Goal: Communication & Community: Answer question/provide support

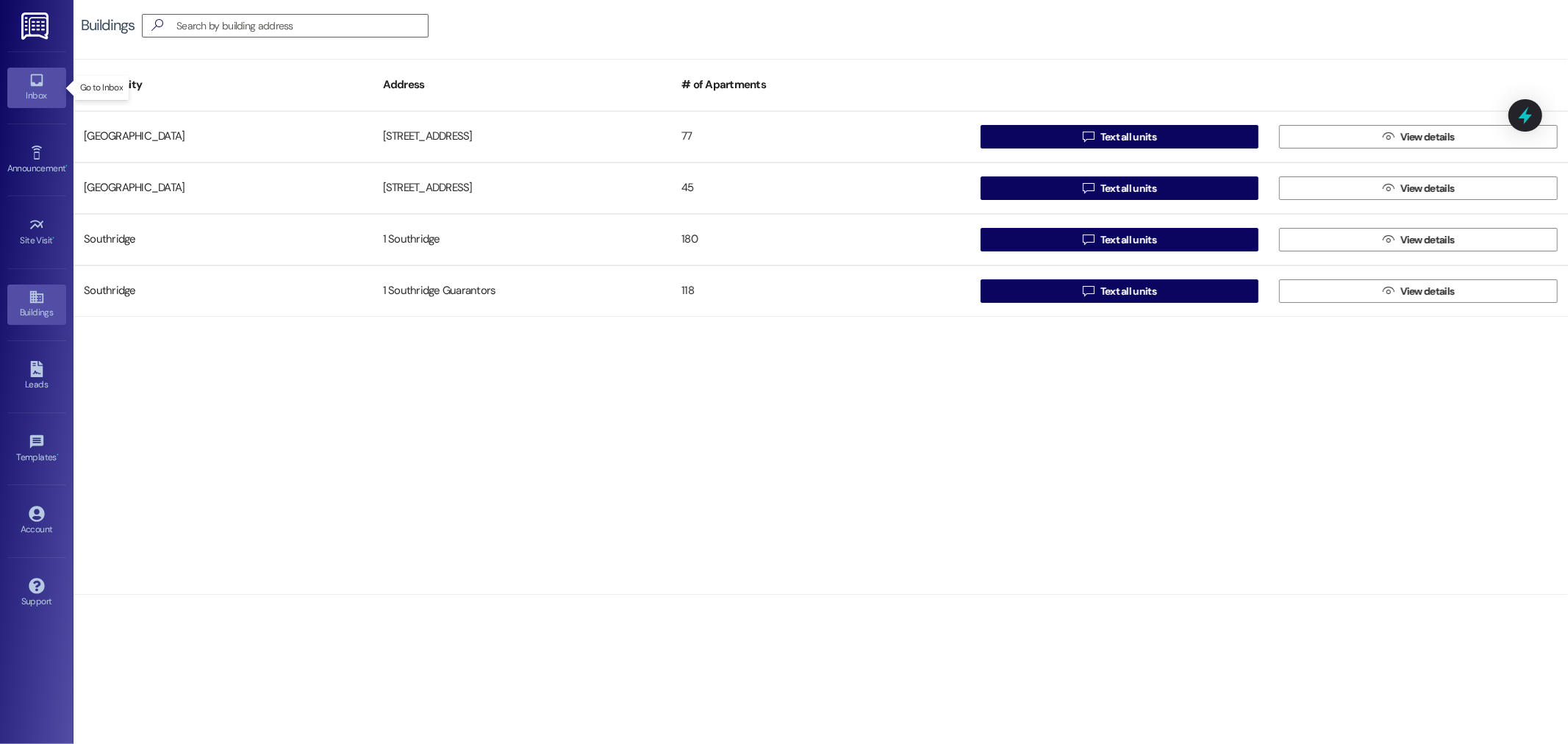
click at [26, 86] on link "Inbox" at bounding box center [36, 87] width 59 height 40
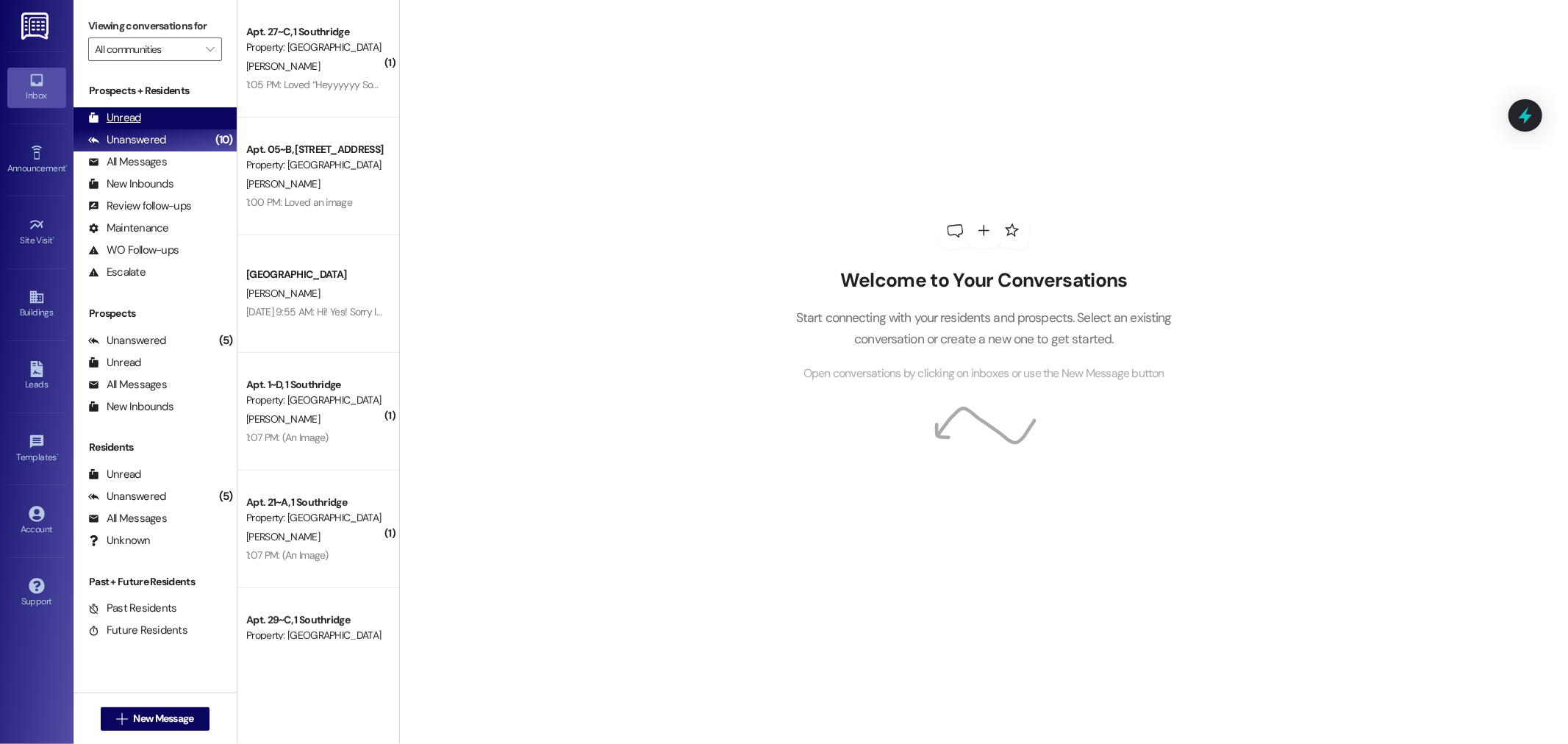
click at [156, 112] on div "Unread (0)" at bounding box center [154, 119] width 163 height 22
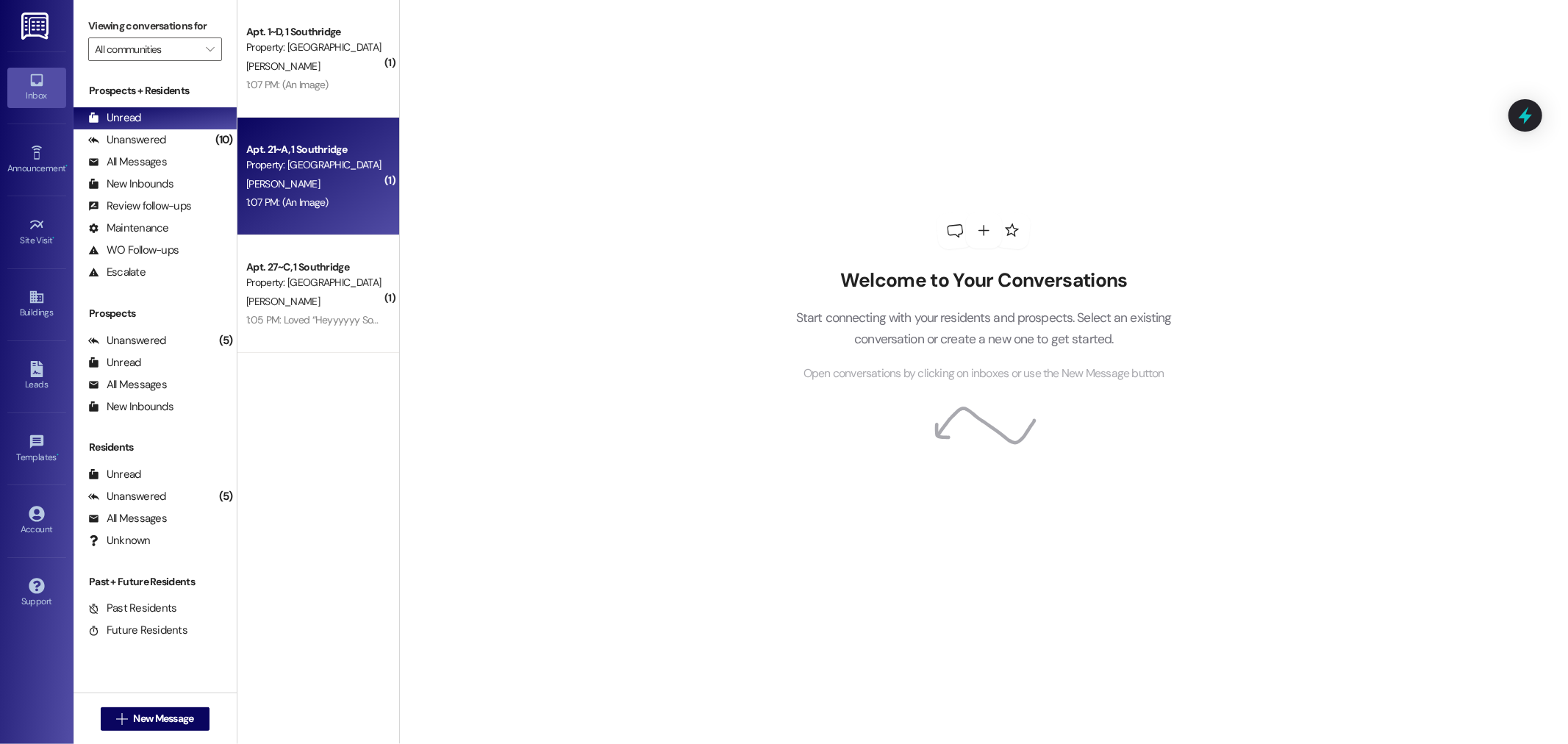
click at [287, 166] on div "Property: [GEOGRAPHIC_DATA]" at bounding box center [314, 165] width 136 height 16
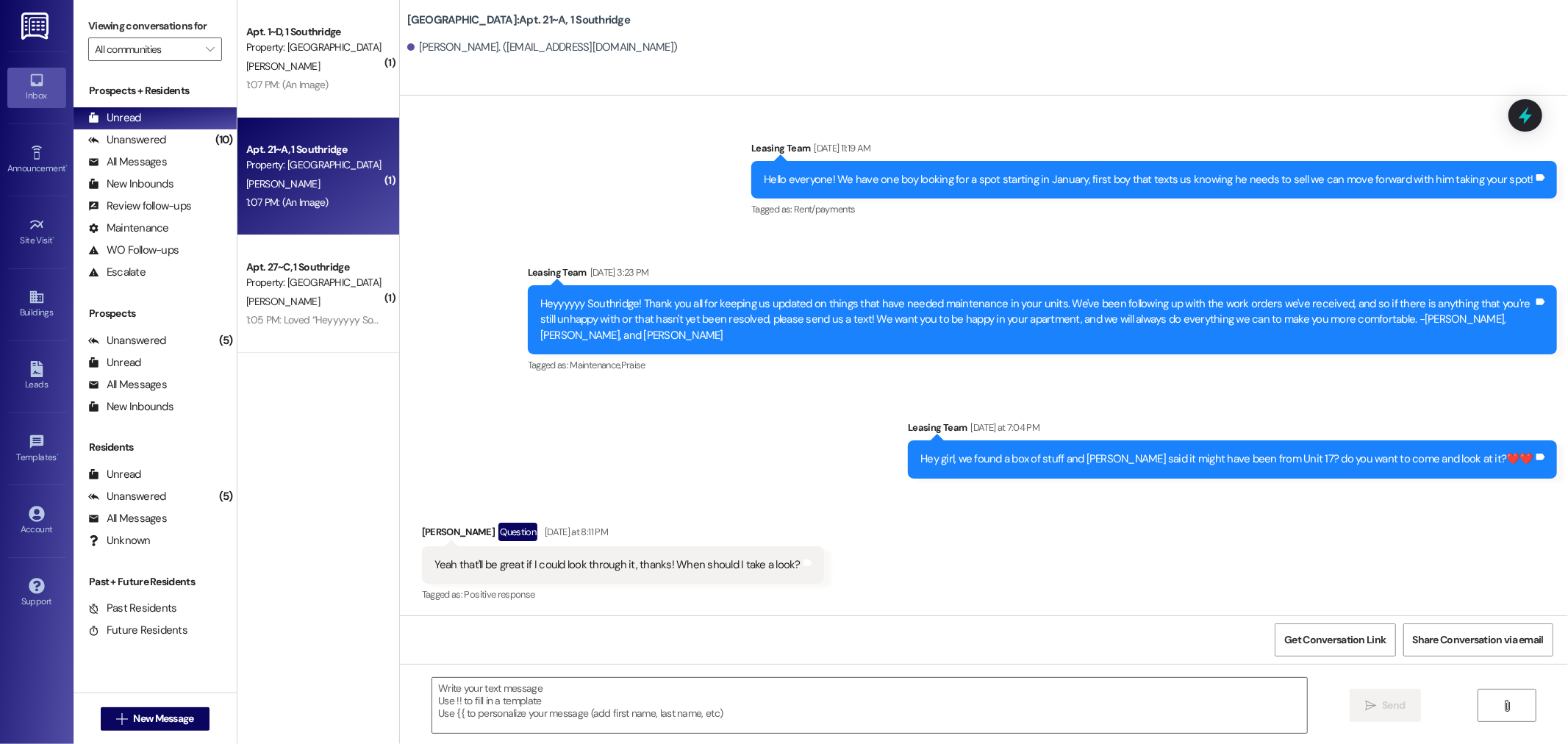
scroll to position [1746, 0]
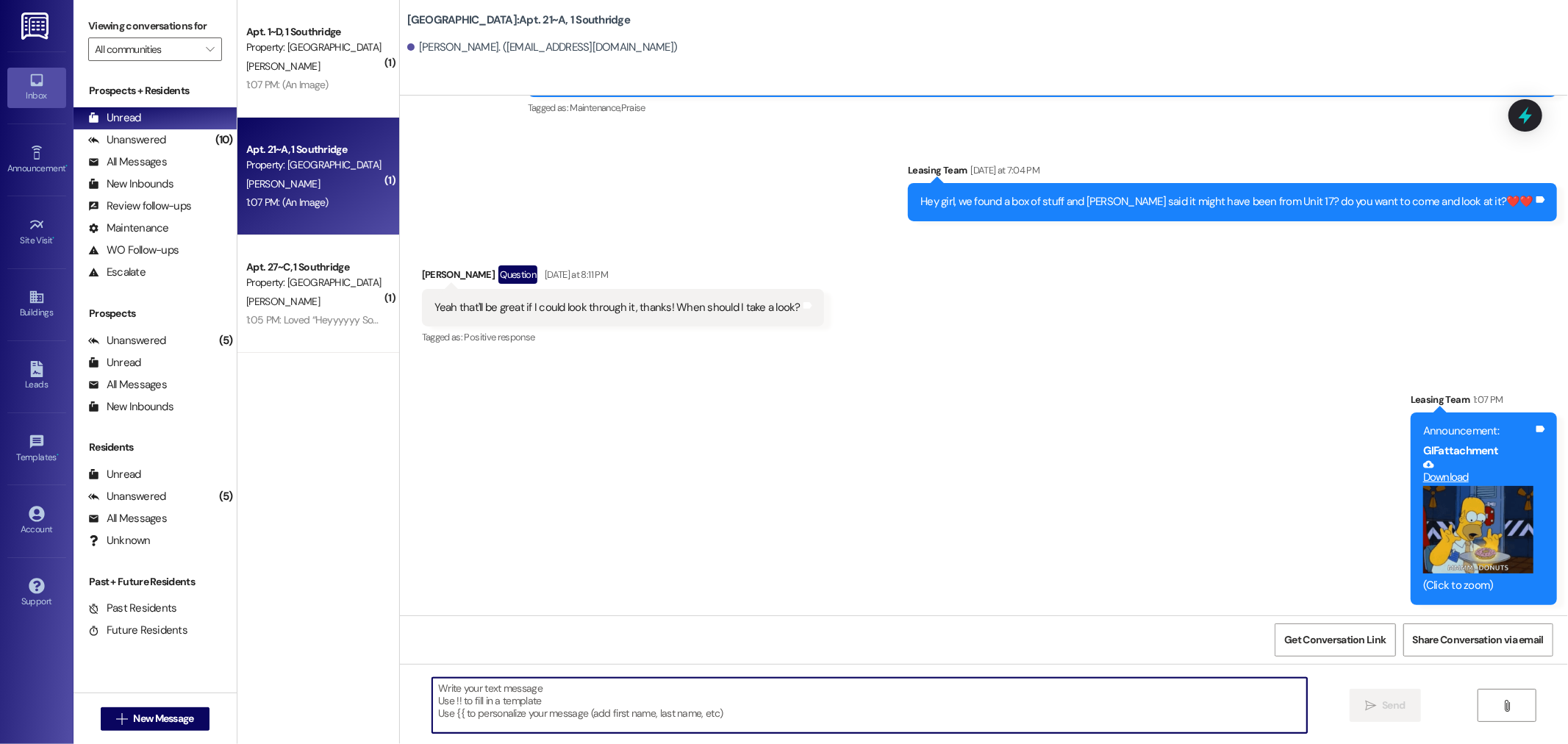
click at [458, 695] on textarea at bounding box center [869, 705] width 874 height 55
click at [517, 364] on div "Announcement, sent via SMS Leasing Team 1:07 PM Announcement: GIF attachment Do…" at bounding box center [984, 487] width 1169 height 257
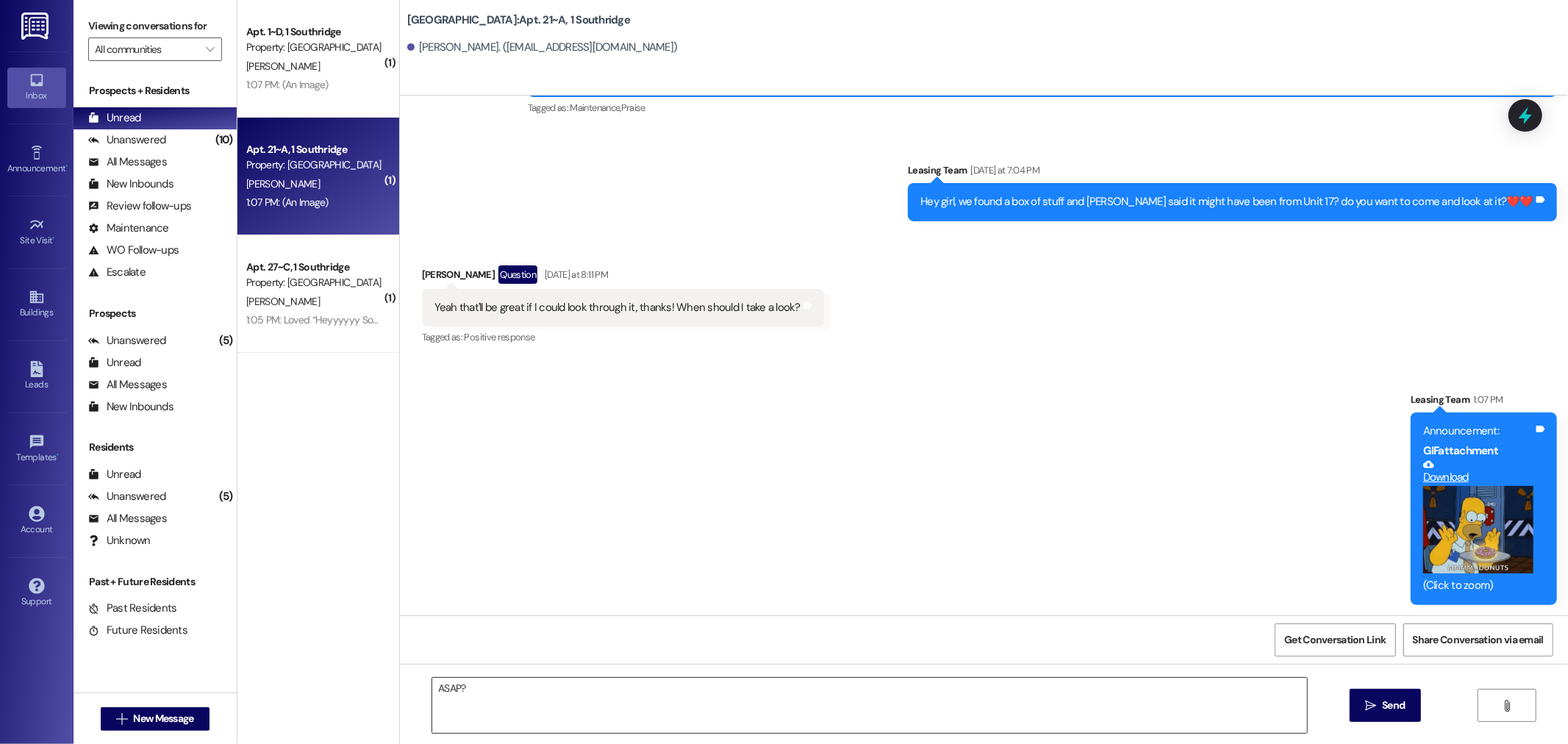
click at [465, 683] on textarea "ASAP?" at bounding box center [869, 705] width 874 height 55
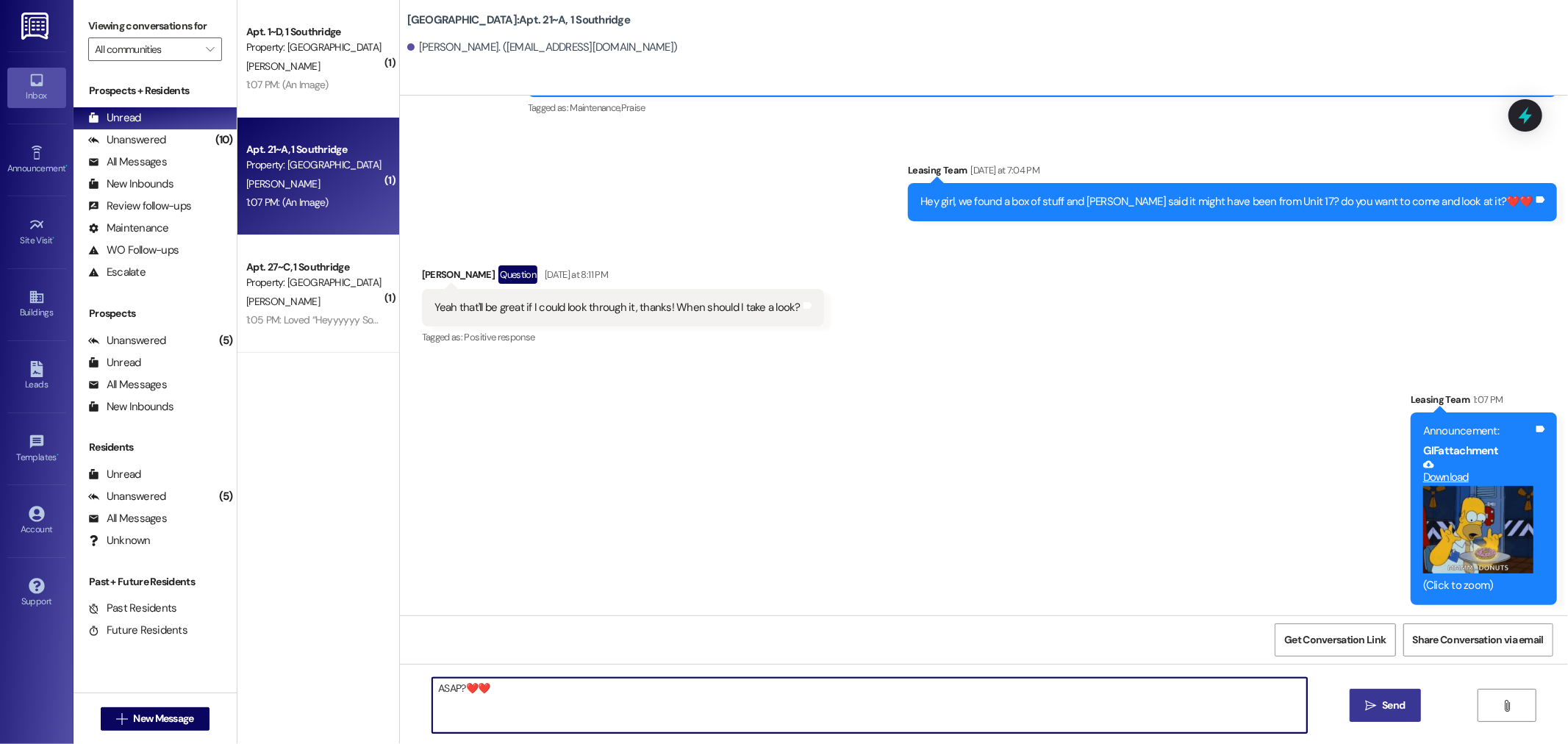
type textarea "ASAP?❤️❤️"
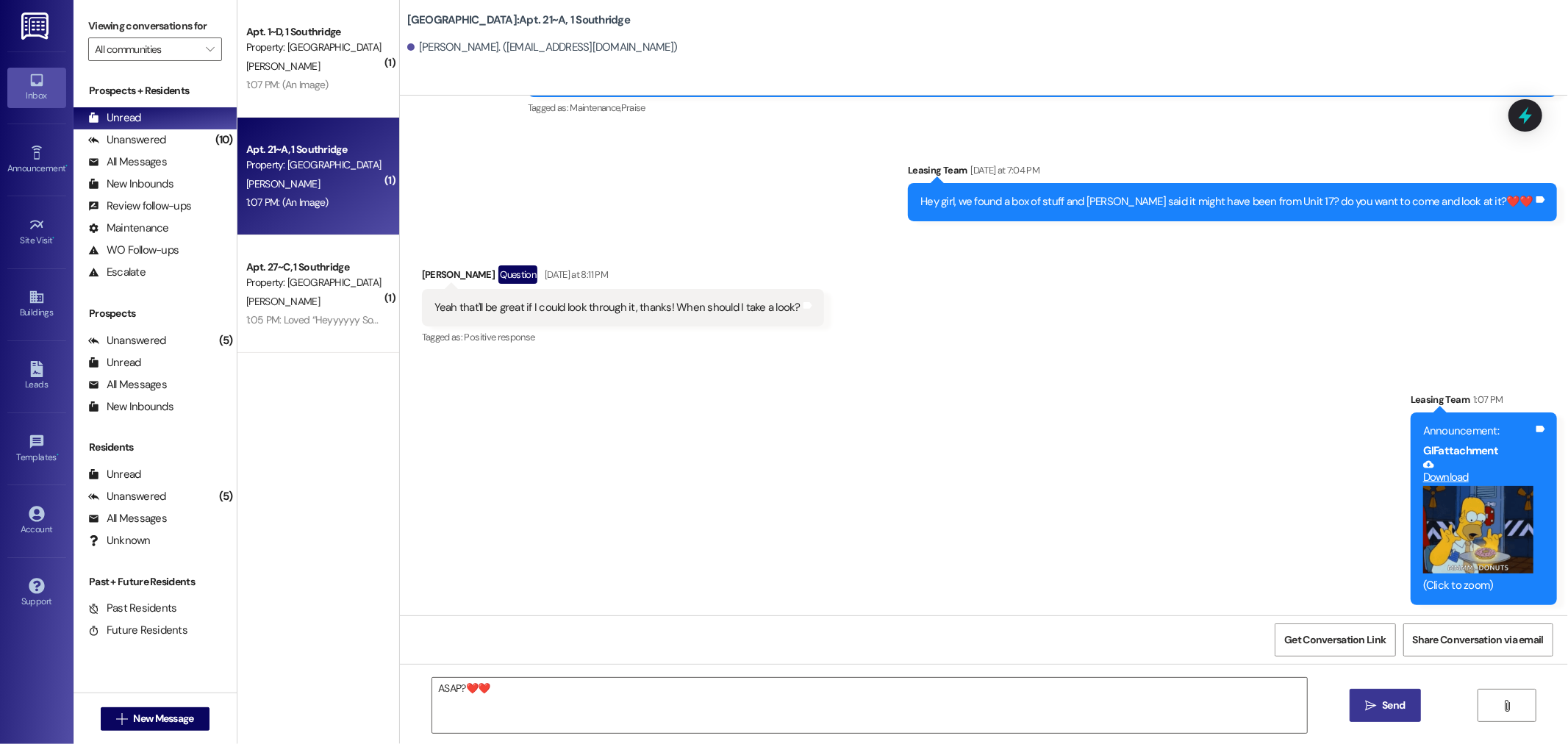
click at [1385, 707] on span "Send" at bounding box center [1393, 705] width 23 height 16
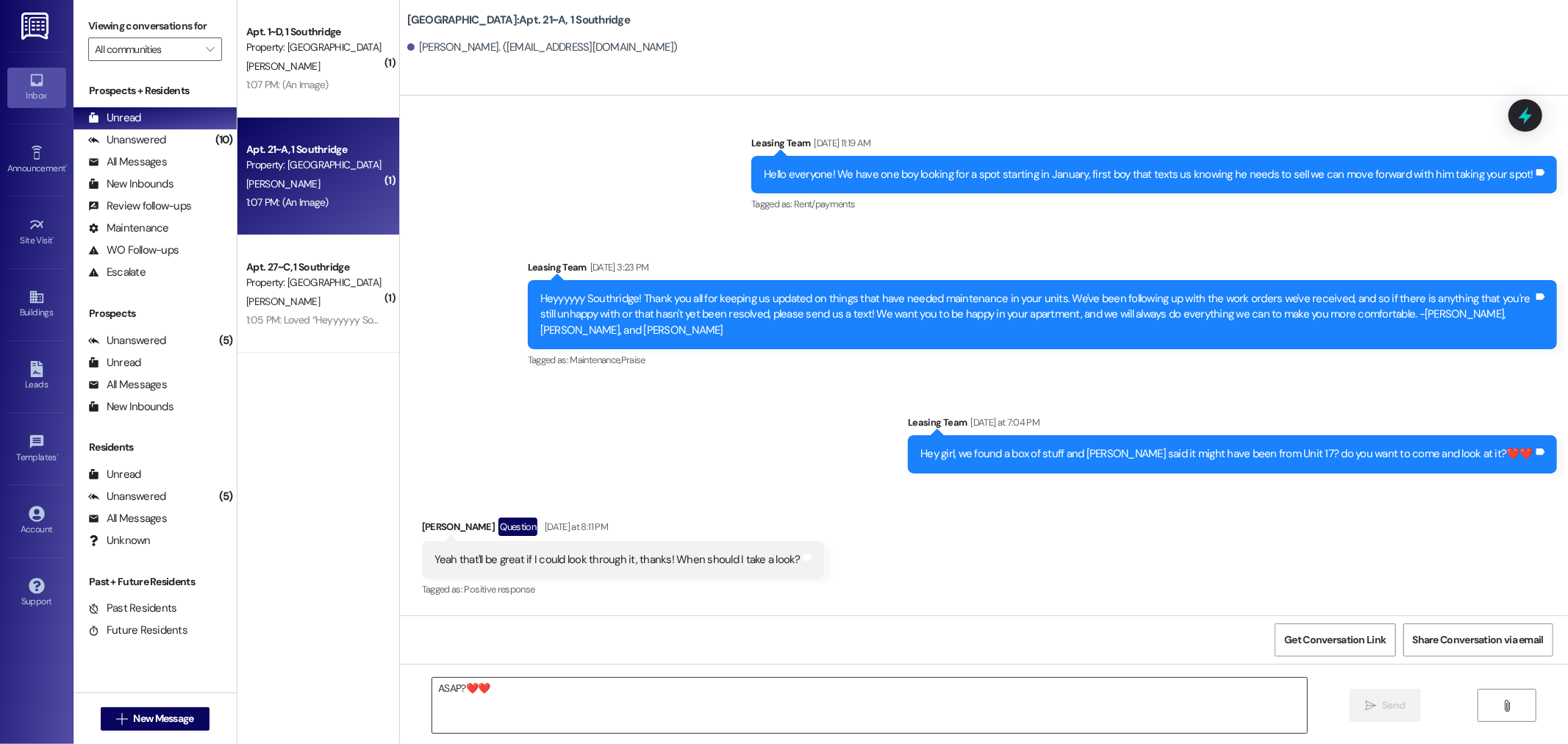
scroll to position [1489, 0]
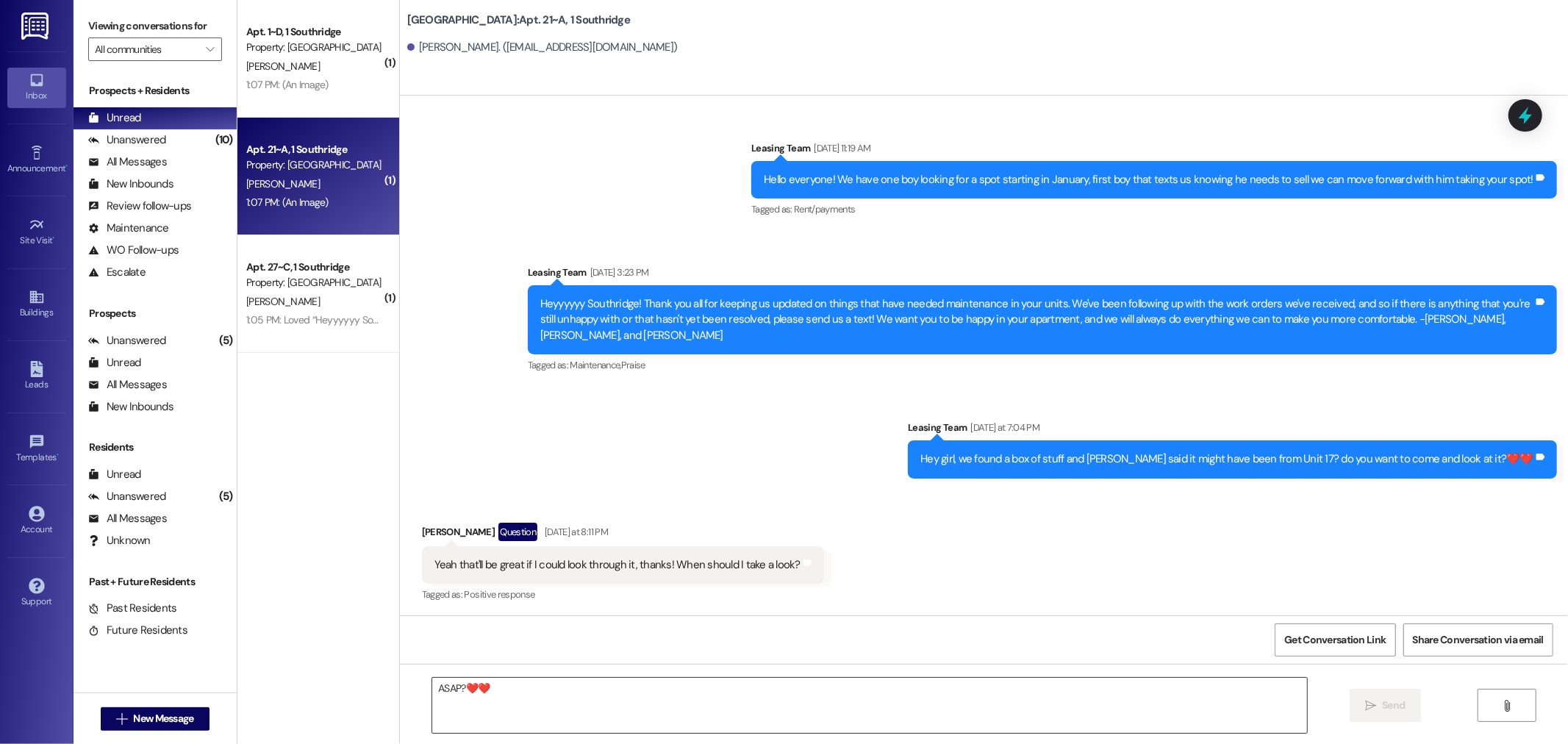
drag, startPoint x: 458, startPoint y: 703, endPoint x: 640, endPoint y: 707, distance: 182.0
click at [458, 703] on textarea "ASAP?❤️❤️" at bounding box center [869, 705] width 874 height 55
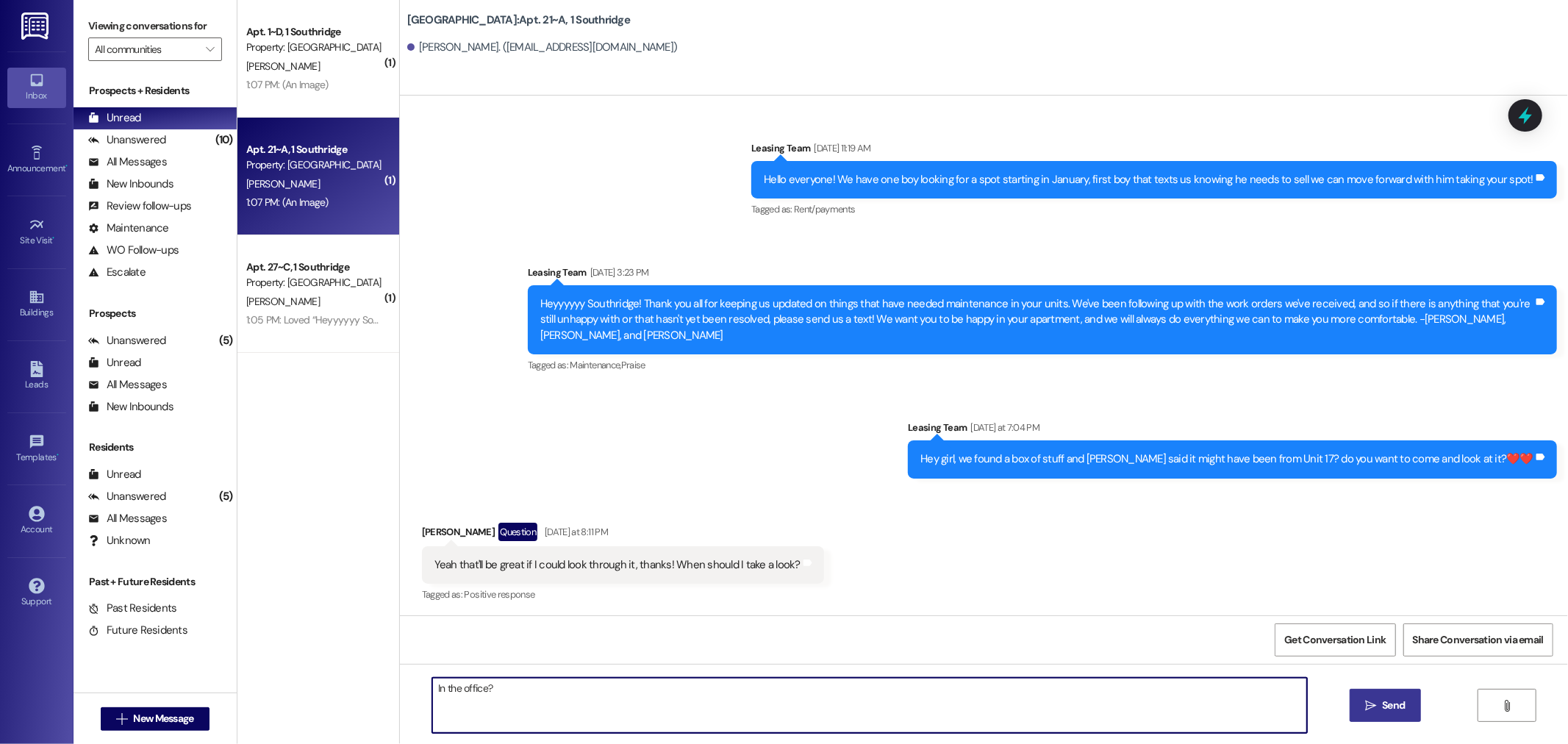
type textarea "In the office?"
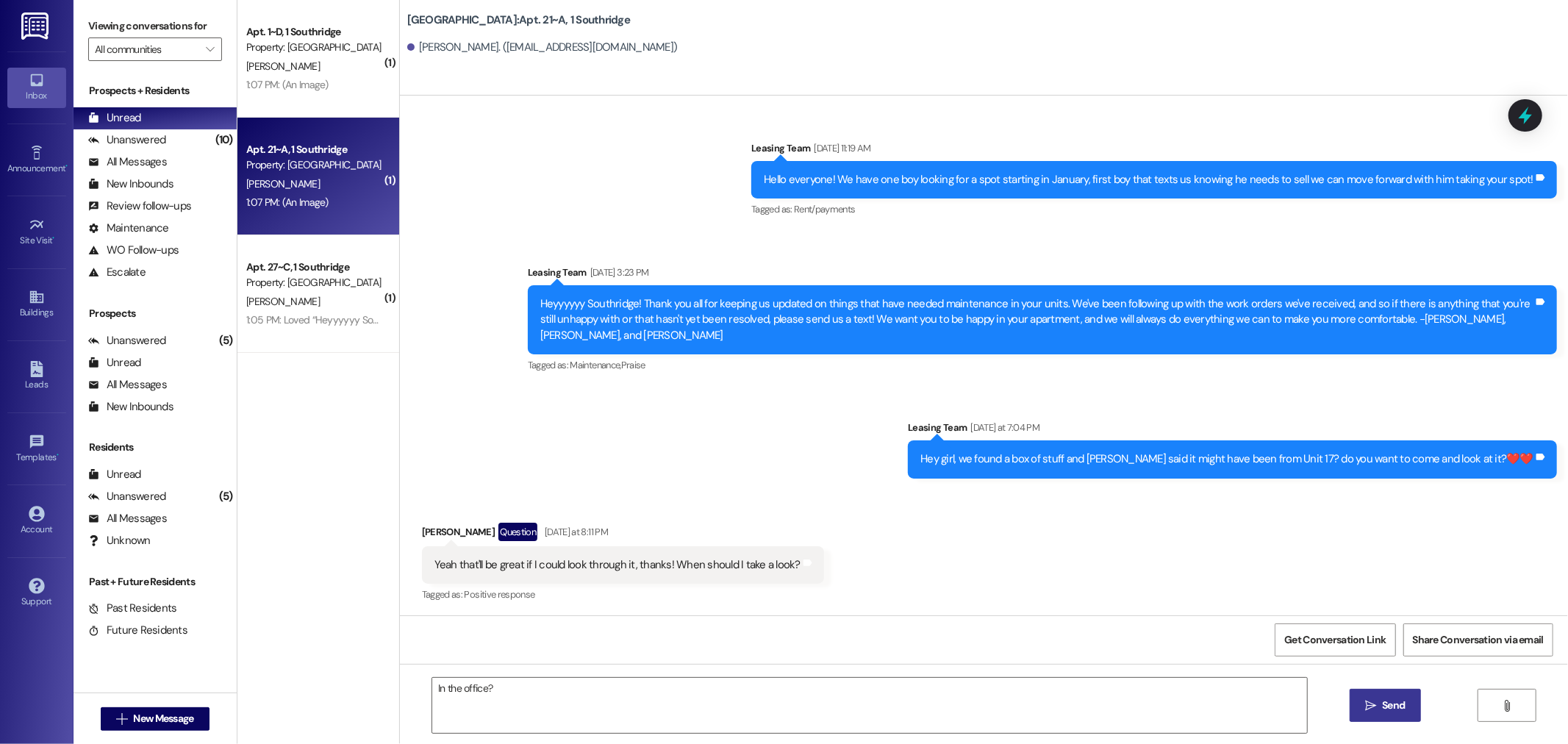
click at [1396, 716] on button " Send" at bounding box center [1385, 705] width 71 height 33
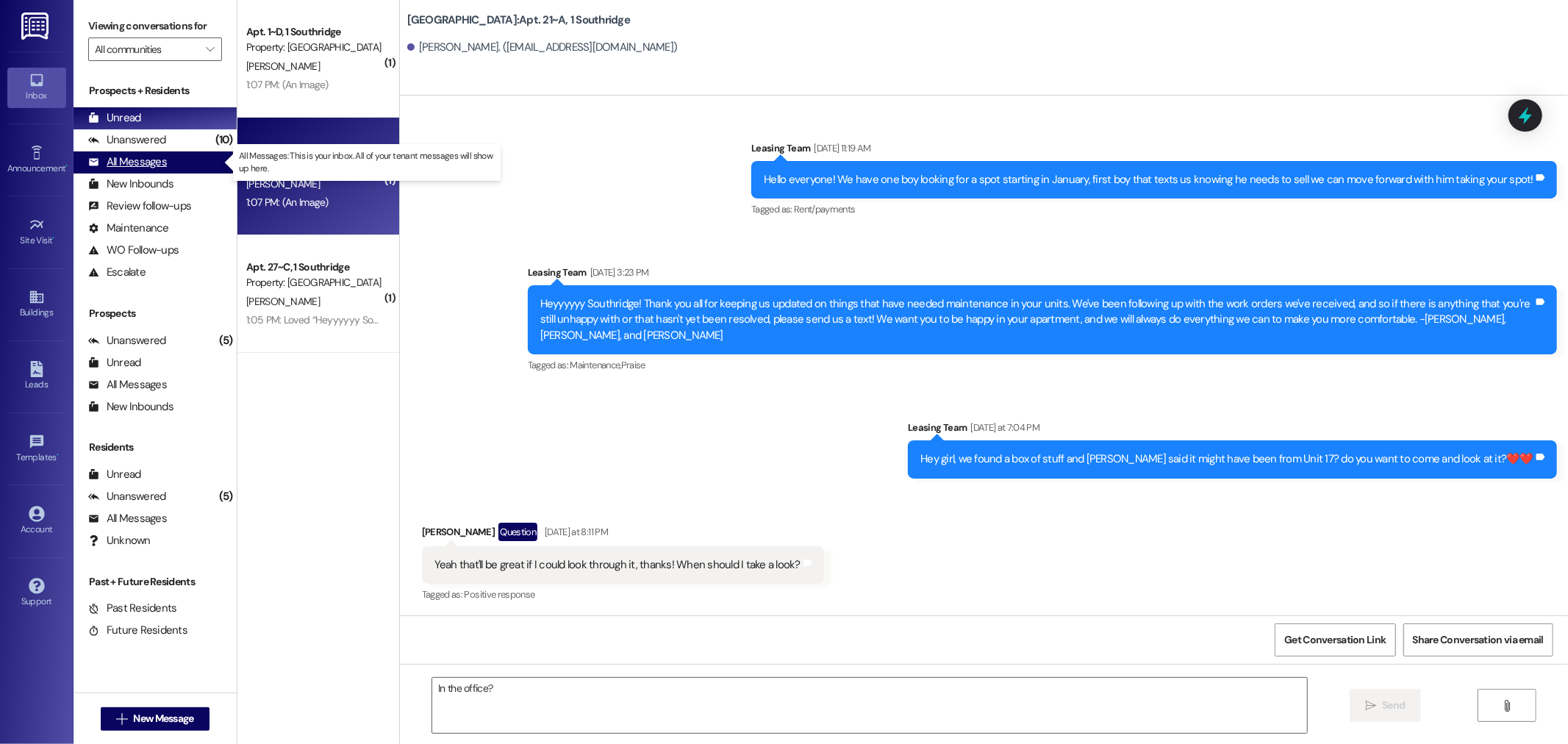
click at [135, 157] on div "All Messages" at bounding box center [127, 162] width 79 height 16
